Goal: Task Accomplishment & Management: Manage account settings

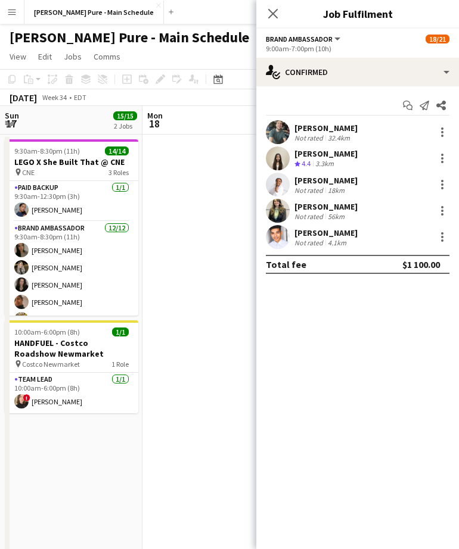
scroll to position [0, 370]
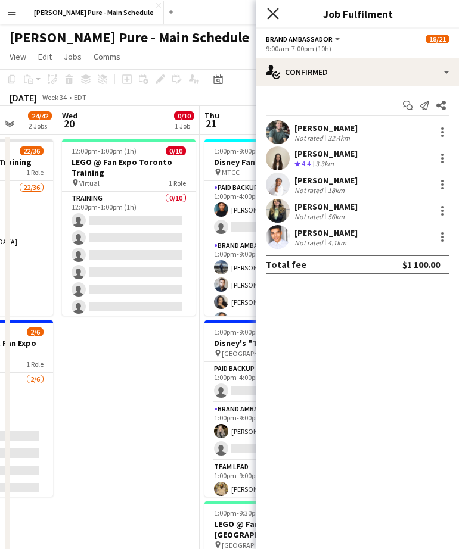
click at [271, 12] on icon at bounding box center [272, 13] width 11 height 11
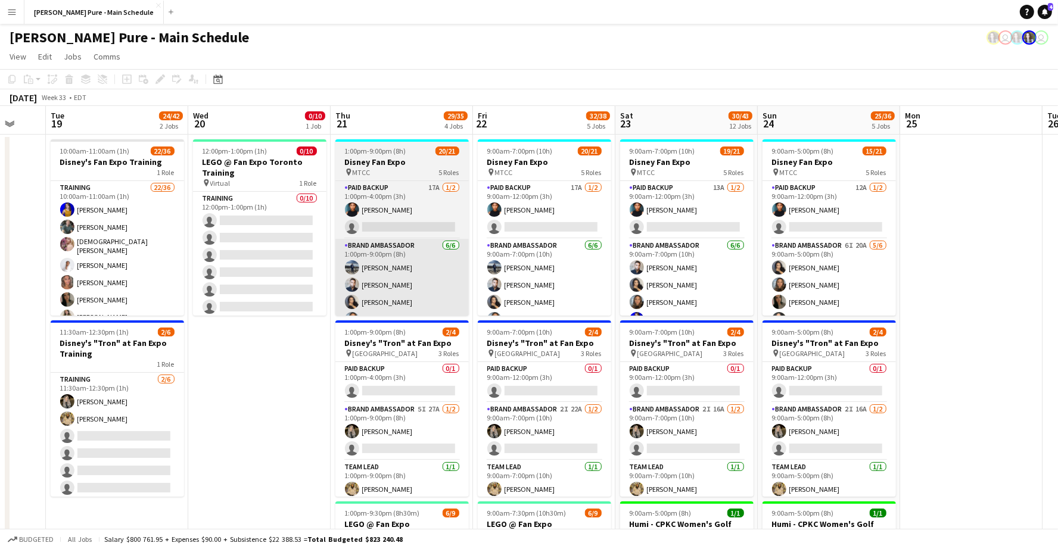
scroll to position [0, 384]
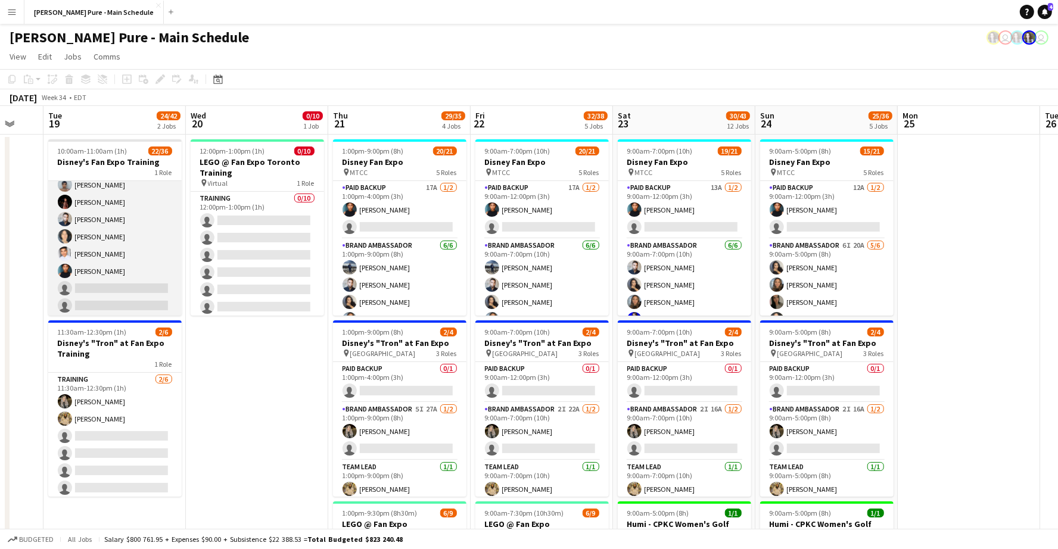
click at [77, 271] on app-card-role "Training 22/36 10:00am-11:00am (1h) [PERSON_NAME] [PERSON_NAME] [PERSON_NAME] […" at bounding box center [114, 200] width 133 height 649
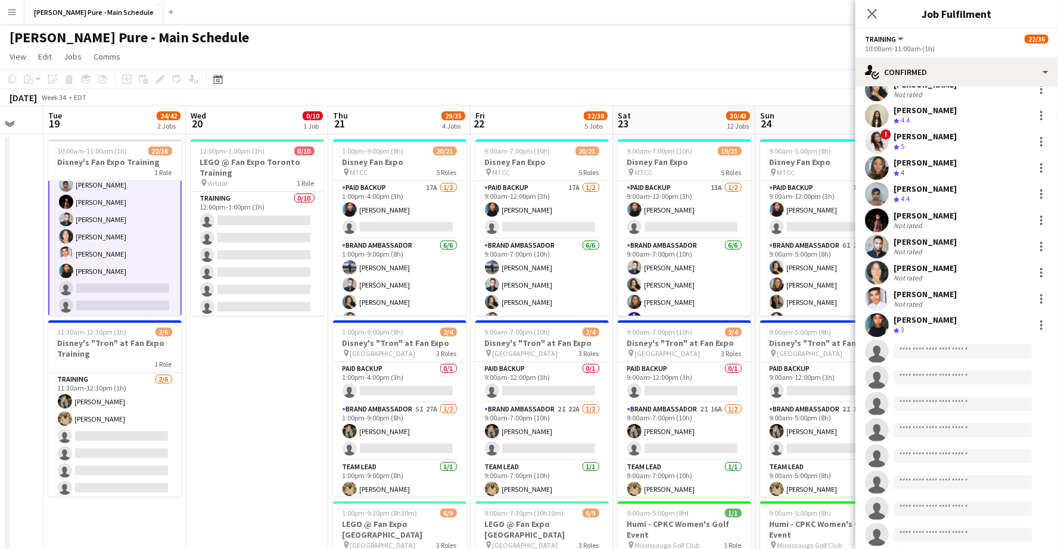
scroll to position [369, 0]
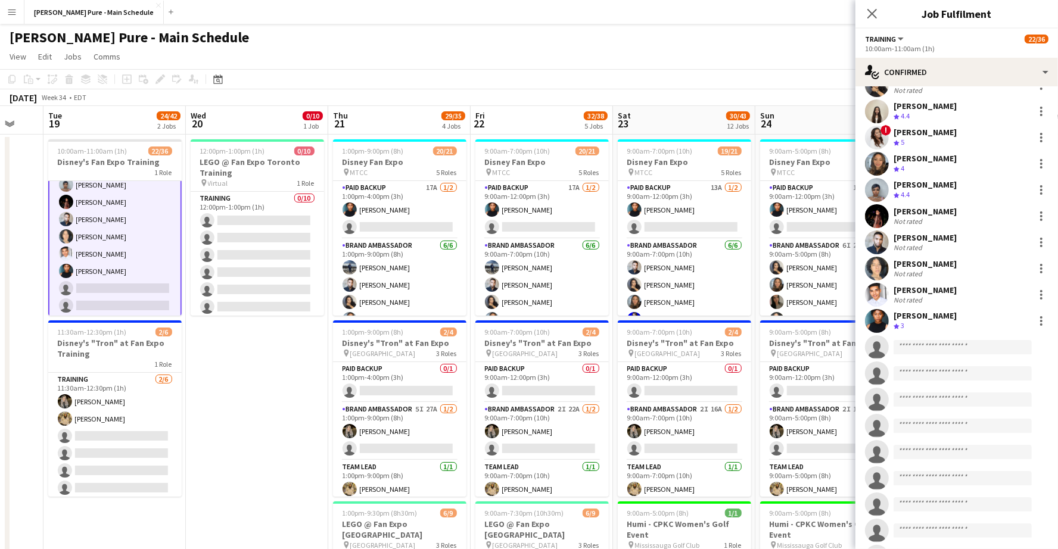
click at [926, 285] on div "[PERSON_NAME]" at bounding box center [925, 290] width 63 height 11
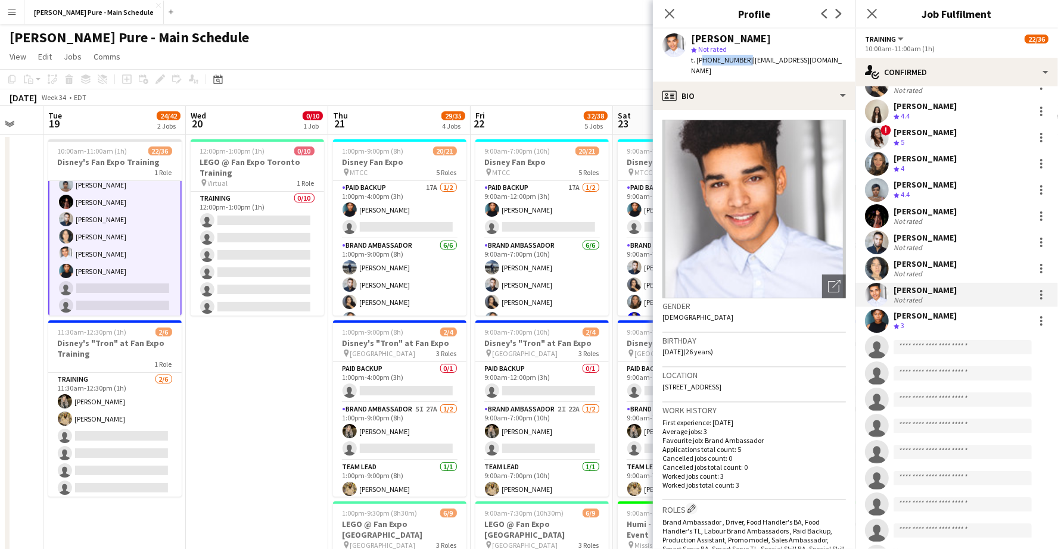
drag, startPoint x: 741, startPoint y: 60, endPoint x: 702, endPoint y: 58, distance: 38.8
click at [702, 58] on div "t. [PHONE_NUMBER] | [EMAIL_ADDRESS][DOMAIN_NAME]" at bounding box center [768, 65] width 155 height 21
copy span "16138517836"
click at [813, 62] on span "| [EMAIL_ADDRESS][DOMAIN_NAME]" at bounding box center [766, 65] width 151 height 20
drag, startPoint x: 829, startPoint y: 60, endPoint x: 745, endPoint y: 60, distance: 84.0
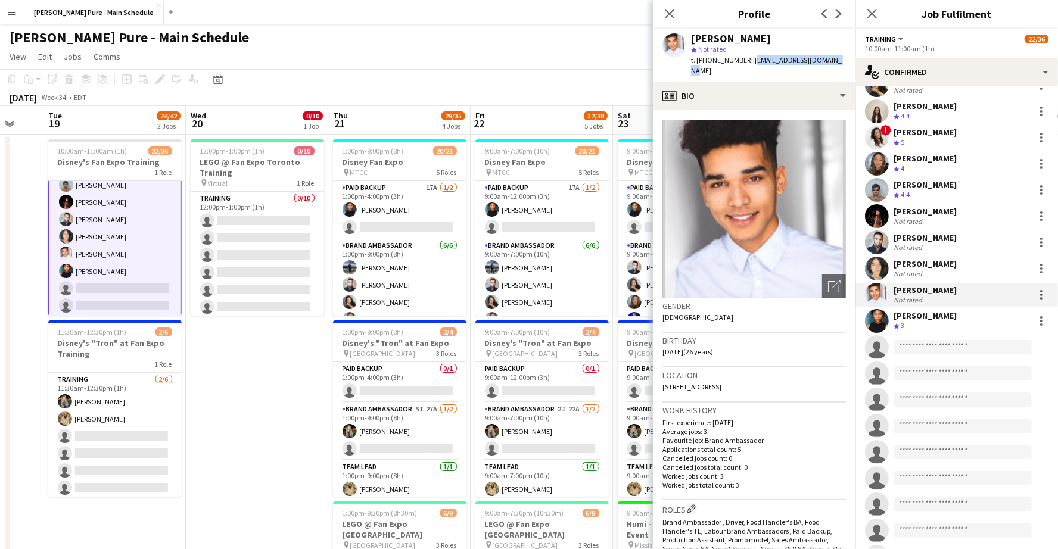
click at [745, 60] on div "[PERSON_NAME] star Not rated t. [PHONE_NUMBER] | [EMAIL_ADDRESS][DOMAIN_NAME]" at bounding box center [754, 55] width 203 height 53
copy span "[EMAIL_ADDRESS][DOMAIN_NAME]"
click at [926, 324] on div "[PERSON_NAME] Crew rating 3" at bounding box center [957, 321] width 203 height 24
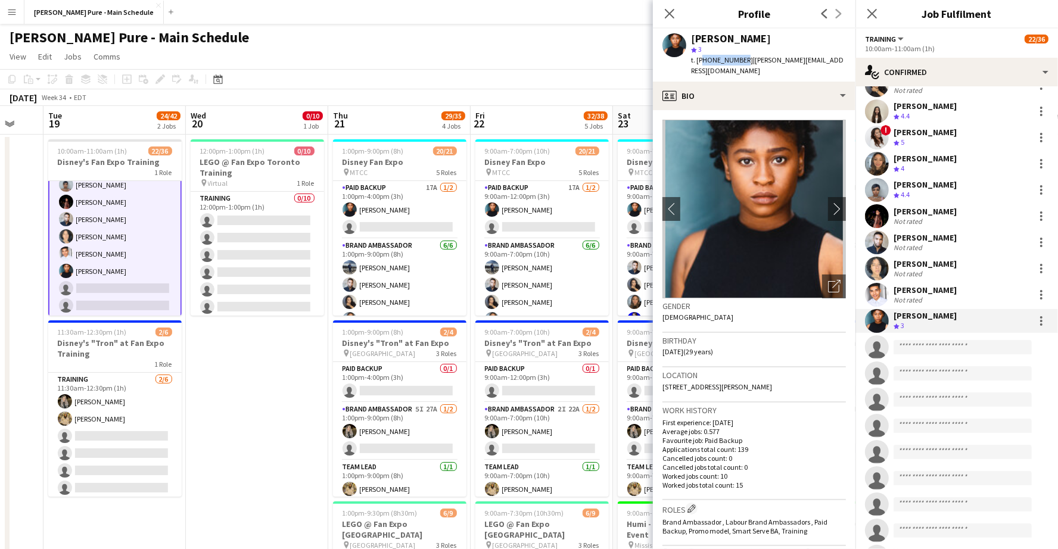
drag, startPoint x: 740, startPoint y: 60, endPoint x: 701, endPoint y: 59, distance: 38.7
click at [701, 59] on span "t. [PHONE_NUMBER]" at bounding box center [722, 59] width 62 height 9
copy span "16478955610"
click at [802, 65] on div "[PERSON_NAME] star 3 t. [PHONE_NUMBER] | [PERSON_NAME][EMAIL_ADDRESS][DOMAIN_NA…" at bounding box center [754, 55] width 203 height 53
drag, startPoint x: 813, startPoint y: 58, endPoint x: 746, endPoint y: 61, distance: 67.4
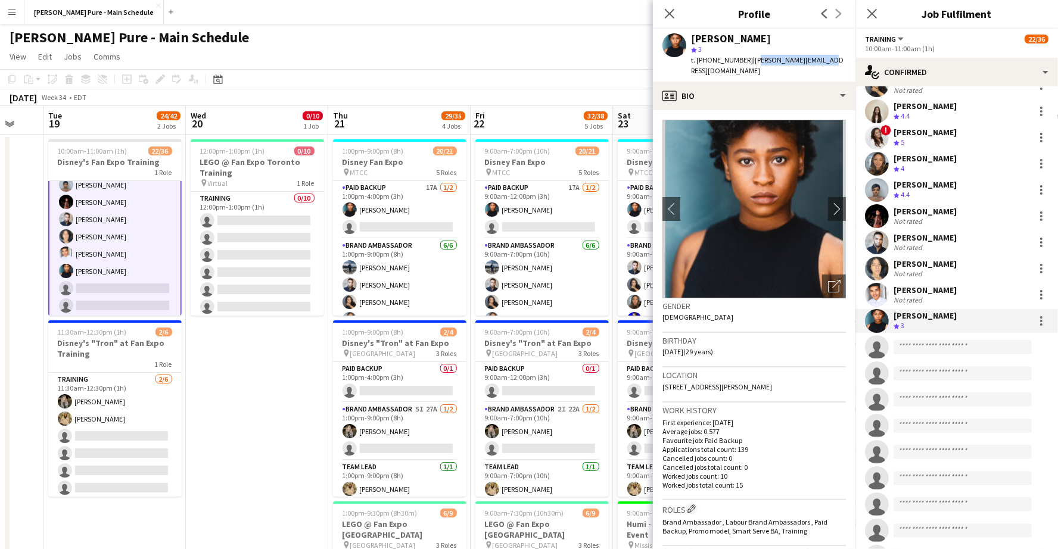
click at [746, 61] on div "[PERSON_NAME] star 3 t. [PHONE_NUMBER] | [PERSON_NAME][EMAIL_ADDRESS][DOMAIN_NA…" at bounding box center [754, 55] width 203 height 53
copy span "[PERSON_NAME][EMAIL_ADDRESS][DOMAIN_NAME]"
click at [773, 55] on span "| [PERSON_NAME][EMAIL_ADDRESS][DOMAIN_NAME]" at bounding box center [767, 65] width 153 height 20
drag, startPoint x: 743, startPoint y: 59, endPoint x: 808, endPoint y: 57, distance: 64.4
click at [809, 59] on span "| [PERSON_NAME][EMAIL_ADDRESS][DOMAIN_NAME]" at bounding box center [767, 65] width 153 height 20
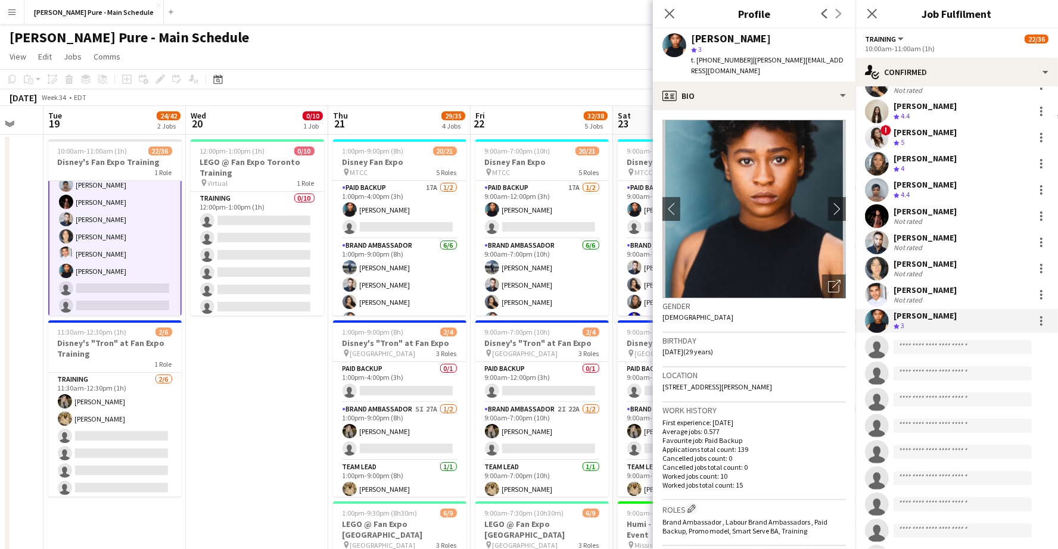
copy span "[PERSON_NAME][EMAIL_ADDRESS][DOMAIN_NAME]"
click at [668, 14] on icon "Close pop-in" at bounding box center [669, 13] width 11 height 11
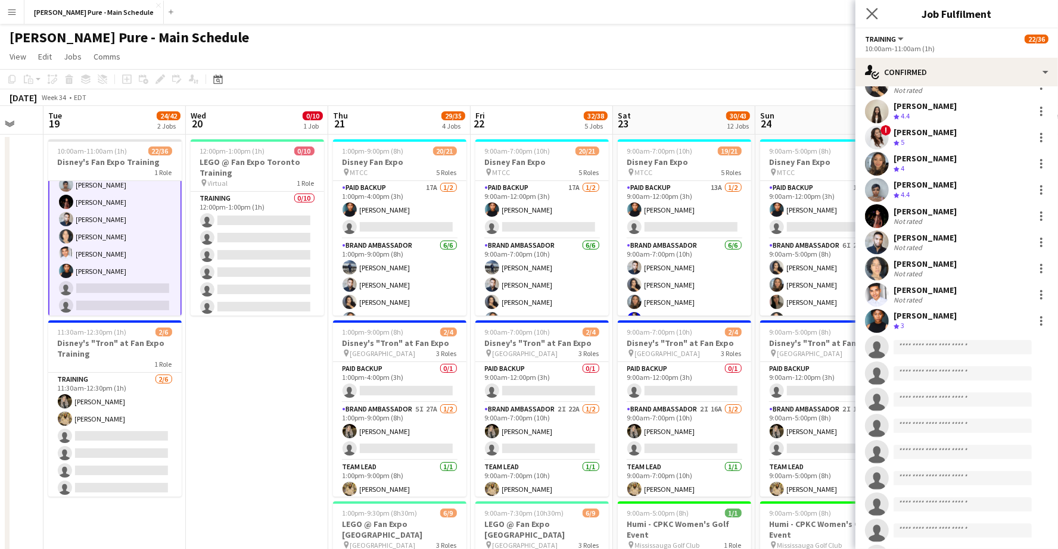
click at [870, 20] on app-icon "Close pop-in" at bounding box center [872, 13] width 17 height 17
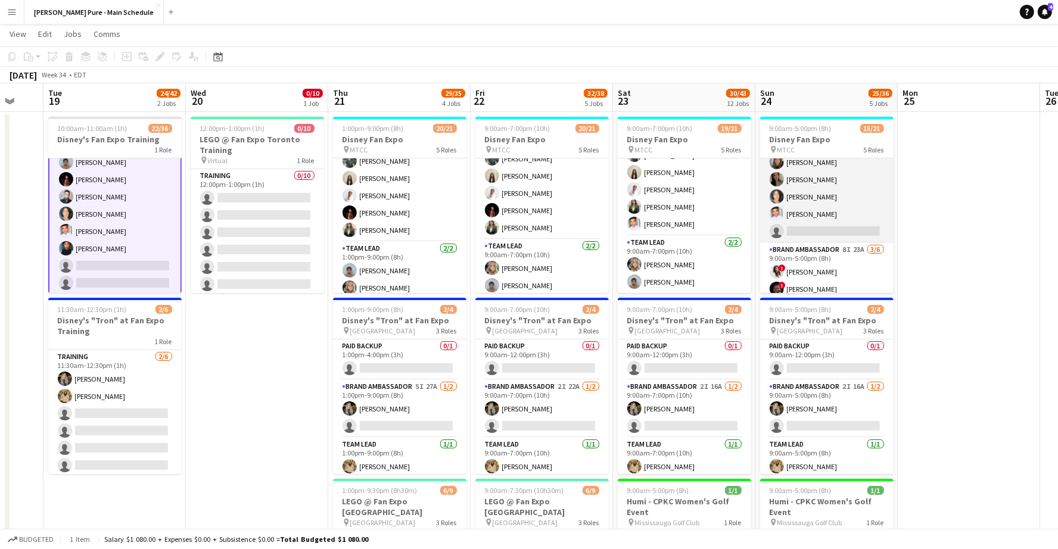
scroll to position [122, 0]
click at [827, 188] on app-card-role "Brand Ambassador 6I 20A [DATE] 9:00am-5:00pm (8h) [PERSON_NAME] [PERSON_NAME] […" at bounding box center [826, 157] width 133 height 127
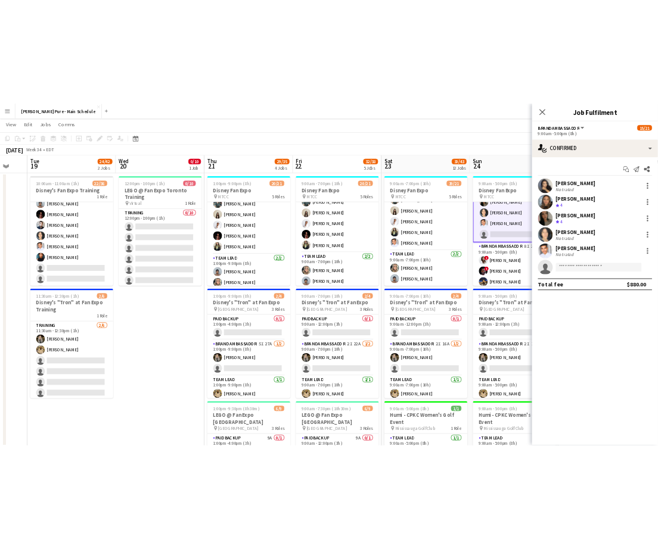
scroll to position [123, 0]
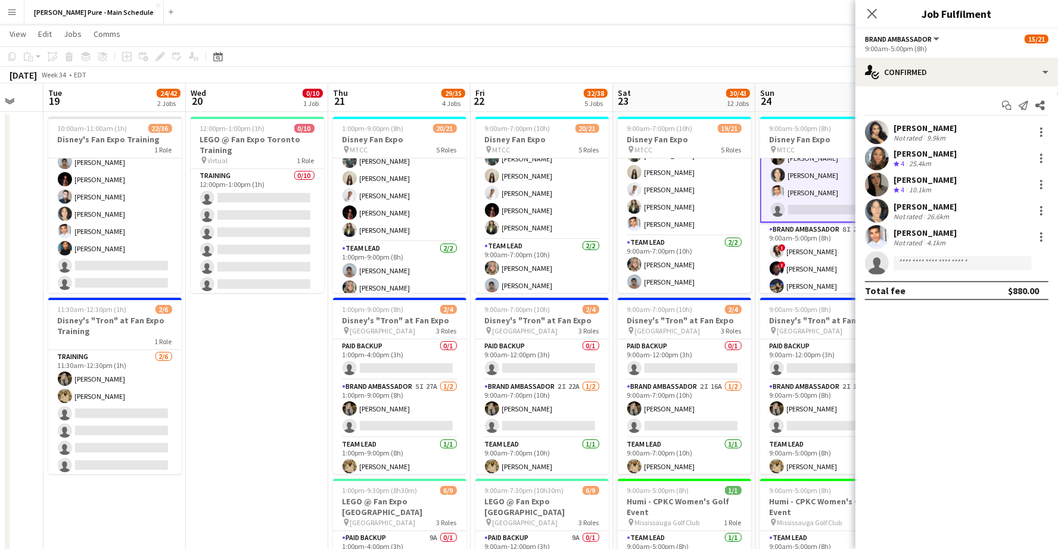
click at [913, 234] on div "[PERSON_NAME]" at bounding box center [925, 233] width 63 height 11
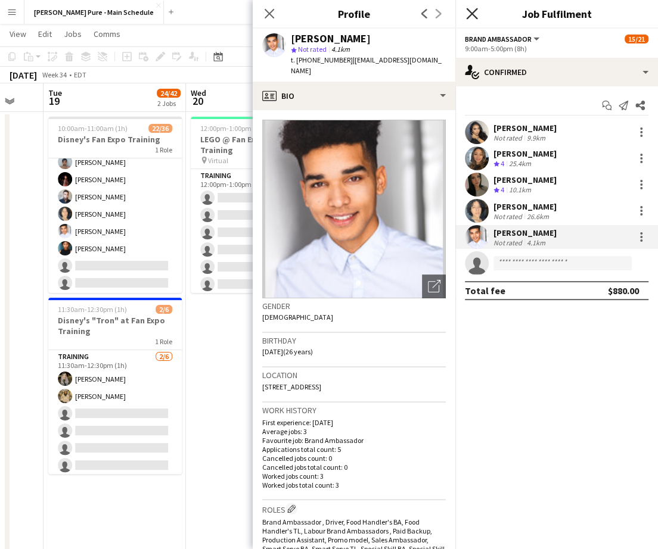
click at [467, 13] on icon "Close pop-in" at bounding box center [471, 13] width 11 height 11
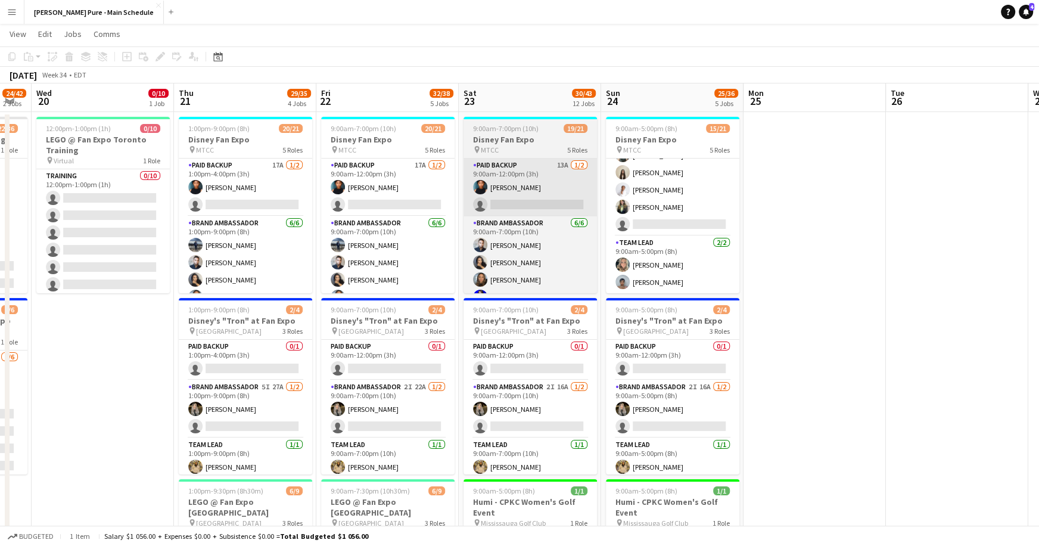
scroll to position [0, 0]
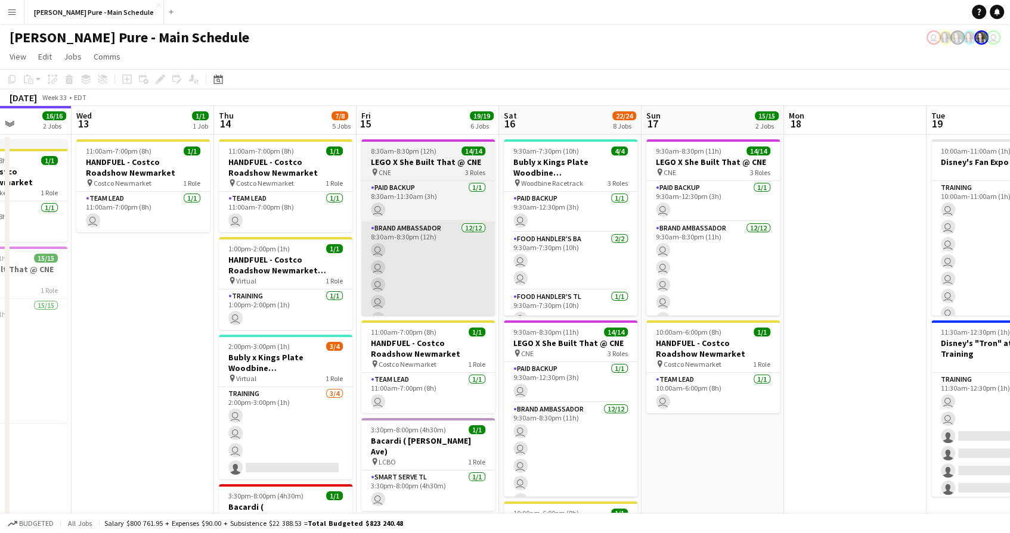
scroll to position [0, 512]
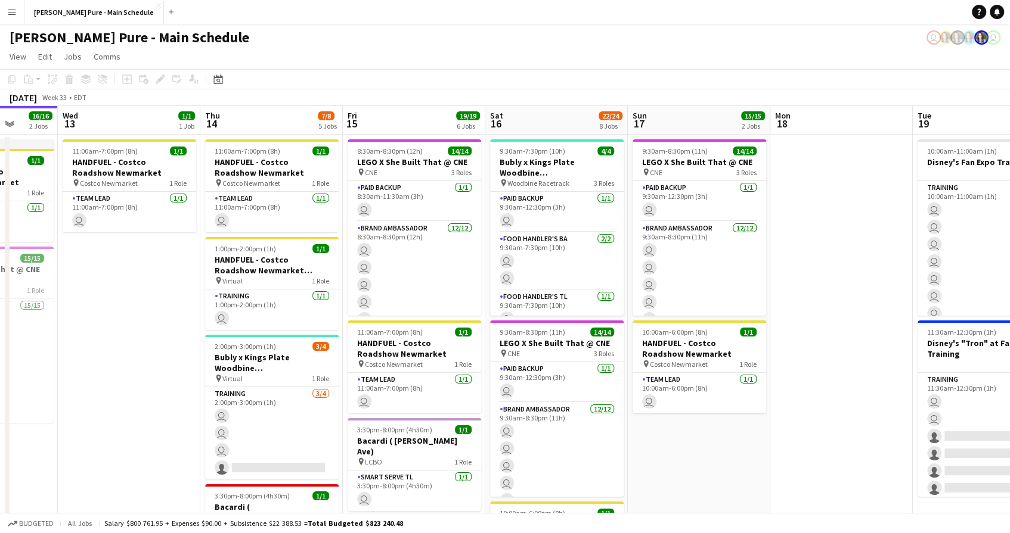
click at [17, 9] on button "Menu" at bounding box center [12, 12] width 24 height 24
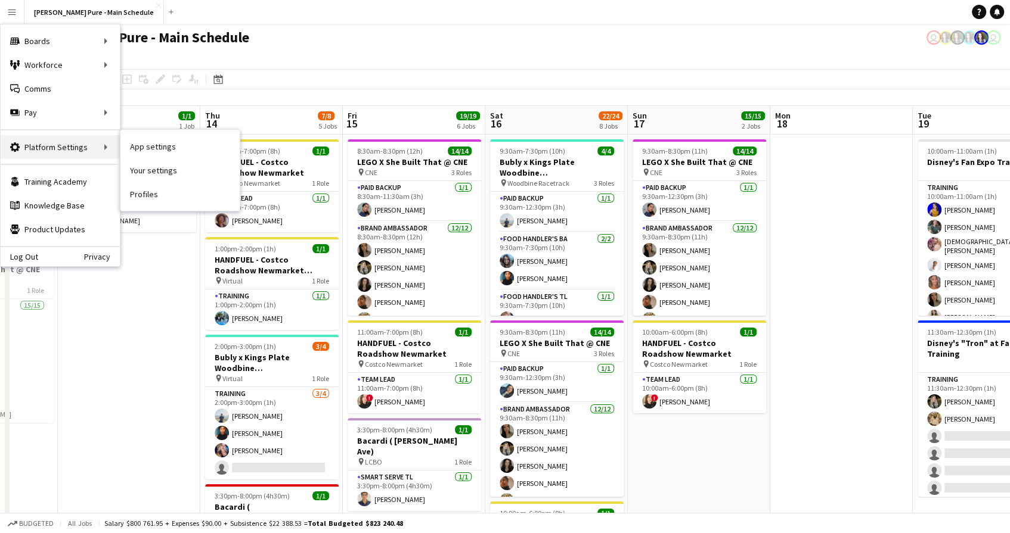
scroll to position [0, 0]
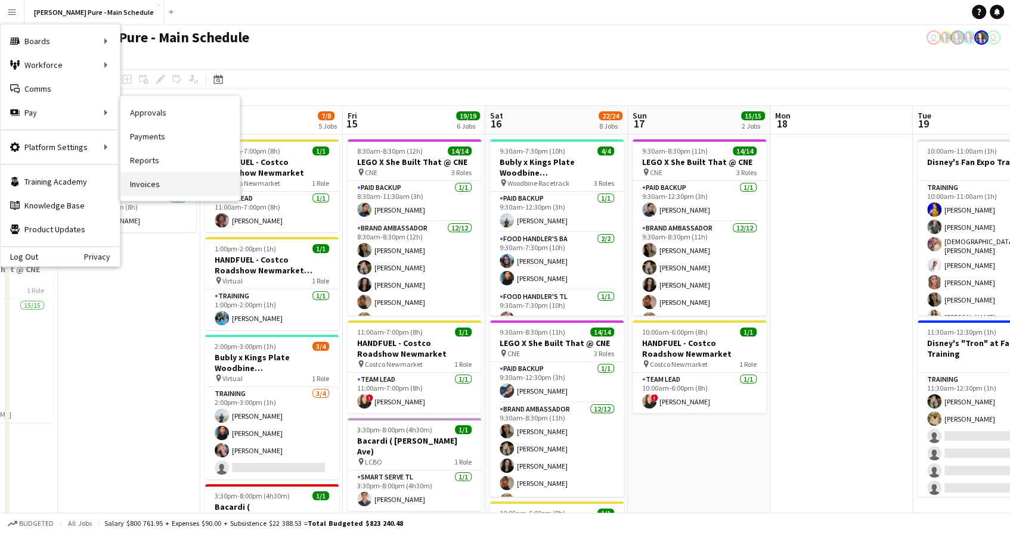
click at [172, 178] on link "Invoices" at bounding box center [179, 184] width 119 height 24
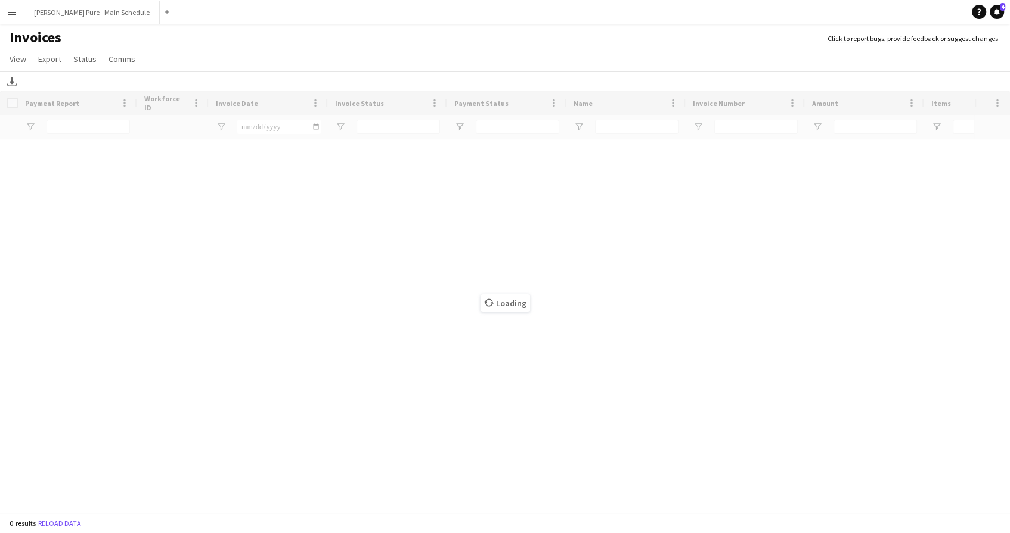
click at [364, 215] on div "Loading" at bounding box center [505, 303] width 1010 height 424
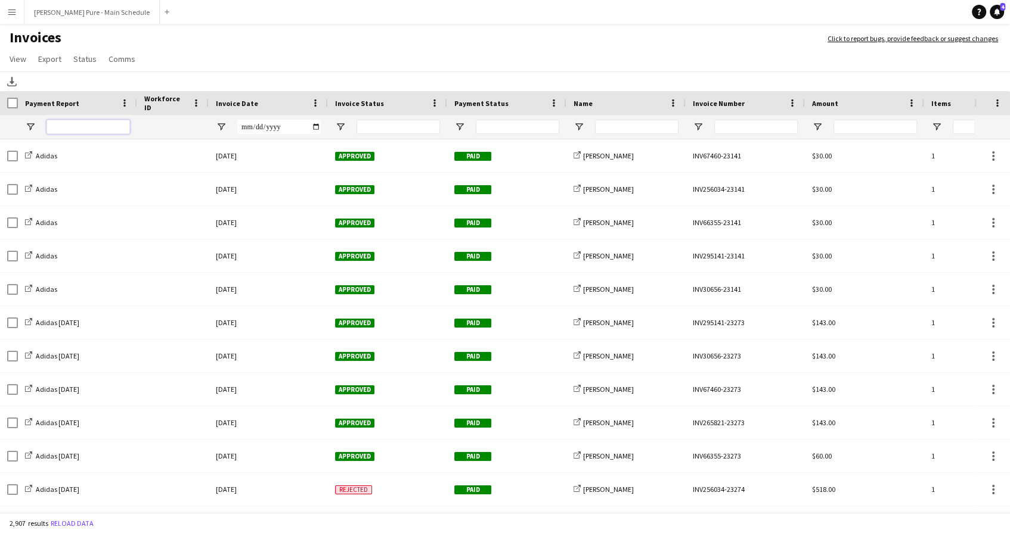
click at [94, 125] on input "Payment Report Filter Input" at bounding box center [87, 127] width 83 height 14
type input "*"
type input "**********"
